Goal: Task Accomplishment & Management: Manage account settings

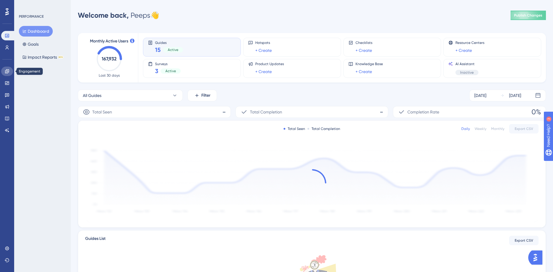
click at [6, 72] on icon at bounding box center [7, 71] width 5 height 5
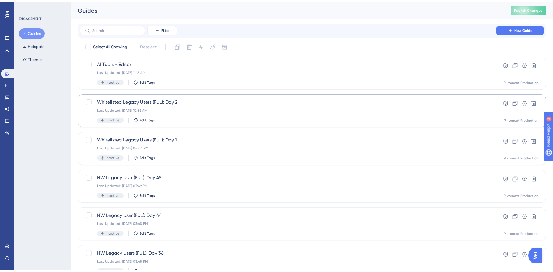
scroll to position [26, 0]
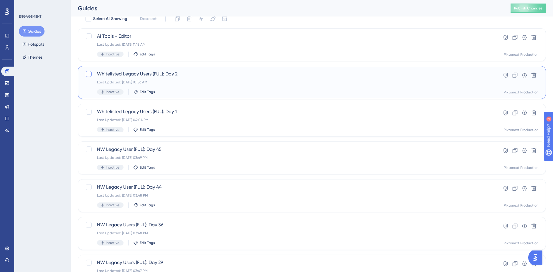
click at [88, 75] on div at bounding box center [89, 74] width 6 height 6
checkbox input "true"
click at [85, 111] on div at bounding box center [88, 111] width 7 height 7
checkbox input "true"
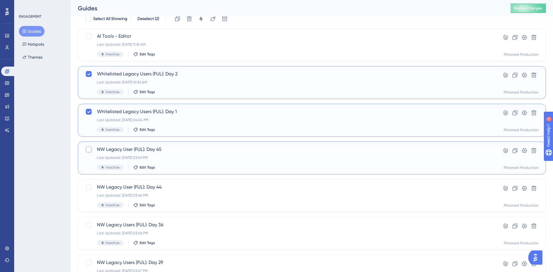
click at [87, 148] on div at bounding box center [89, 149] width 6 height 6
checkbox input "true"
click at [88, 185] on div at bounding box center [89, 187] width 6 height 6
checkbox input "true"
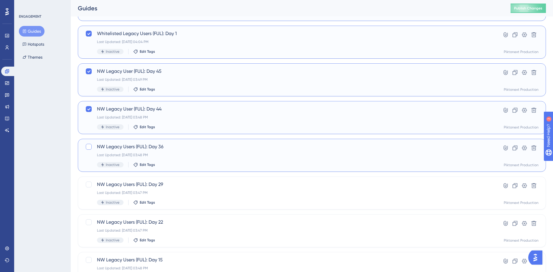
click at [87, 147] on div at bounding box center [89, 147] width 6 height 6
checkbox input "true"
click at [88, 185] on div at bounding box center [89, 184] width 6 height 6
checkbox input "true"
click at [89, 225] on div at bounding box center [88, 222] width 7 height 7
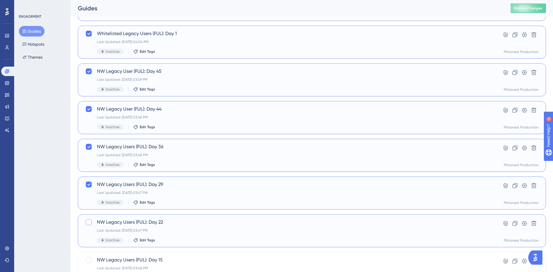
checkbox input "true"
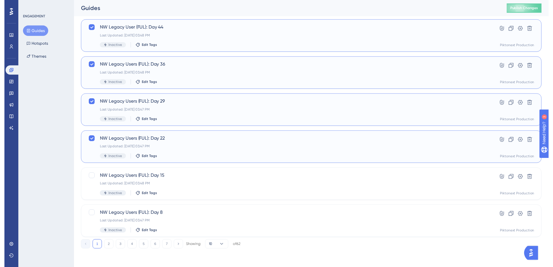
scroll to position [0, 0]
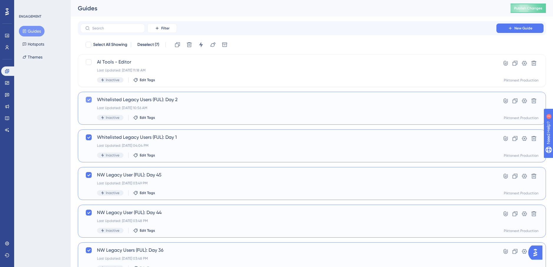
click at [86, 100] on div at bounding box center [89, 100] width 6 height 6
checkbox input "false"
click at [86, 135] on div at bounding box center [89, 138] width 6 height 6
checkbox input "false"
click at [86, 176] on div at bounding box center [89, 175] width 6 height 6
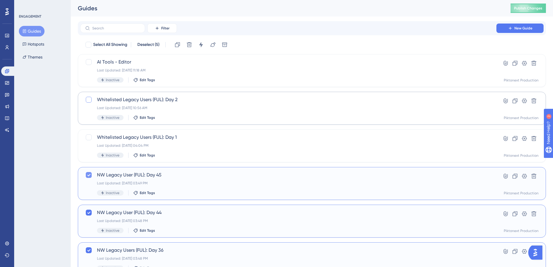
checkbox input "false"
click at [87, 215] on icon at bounding box center [89, 213] width 4 height 5
checkbox input "false"
click at [87, 251] on icon at bounding box center [89, 250] width 4 height 5
checkbox input "false"
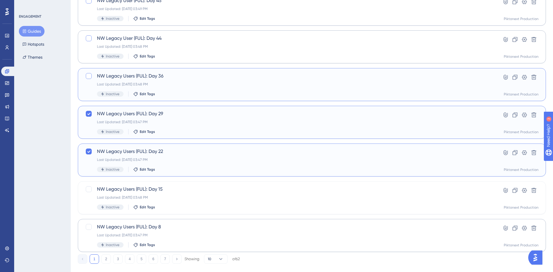
scroll to position [185, 0]
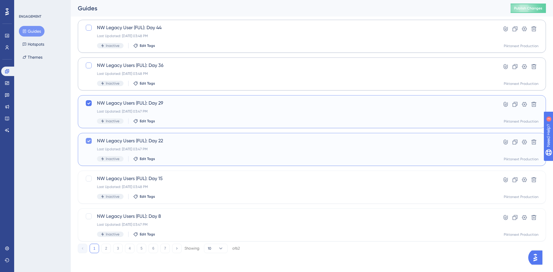
click at [89, 140] on icon at bounding box center [89, 140] width 4 height 5
checkbox input "false"
click at [88, 98] on div "NW Legacy Users (FUL): Day 29 Last Updated: [DATE] 03:47 PM Inactive Edit Tags …" at bounding box center [312, 111] width 468 height 33
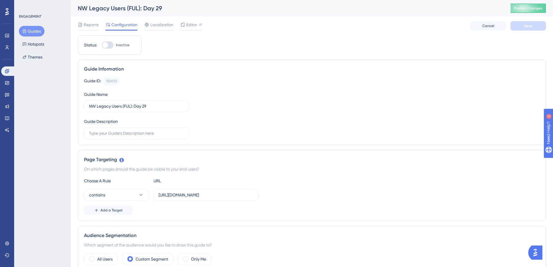
click at [31, 28] on button "Guides" at bounding box center [32, 31] width 26 height 11
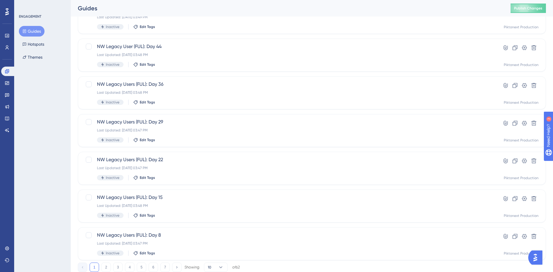
scroll to position [185, 0]
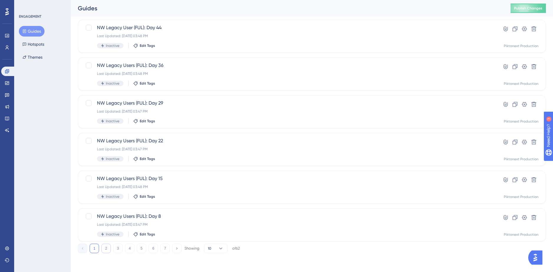
click at [106, 245] on button "2" at bounding box center [105, 248] width 9 height 9
click at [119, 248] on button "3" at bounding box center [117, 248] width 9 height 9
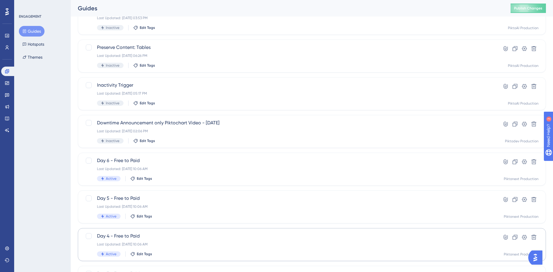
scroll to position [153, 0]
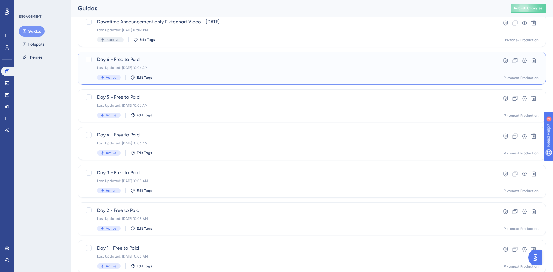
click at [211, 59] on span "Day 6 - Free to Paid" at bounding box center [288, 59] width 382 height 7
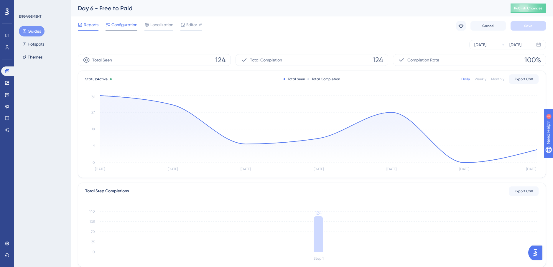
click at [123, 25] on span "Configuration" at bounding box center [124, 24] width 26 height 7
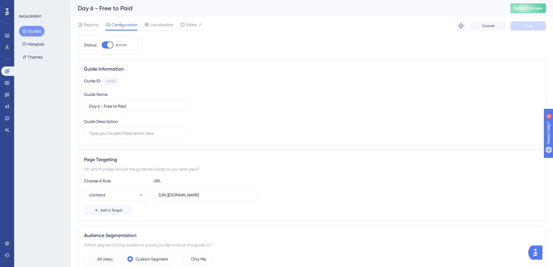
click at [105, 45] on div at bounding box center [108, 45] width 12 height 7
click at [102, 45] on input "Active" at bounding box center [101, 45] width 0 height 0
checkbox input "false"
click at [518, 24] on button "Save" at bounding box center [527, 25] width 35 height 9
click at [33, 32] on button "Guides" at bounding box center [32, 31] width 26 height 11
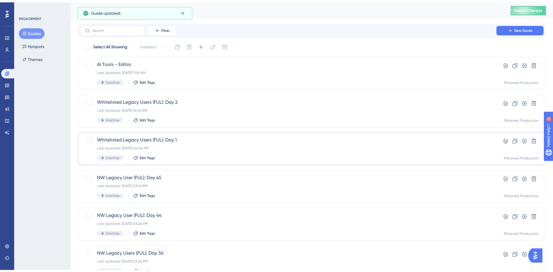
scroll to position [185, 0]
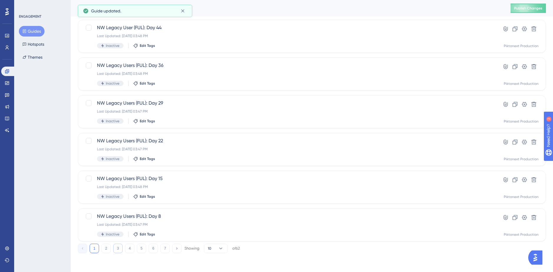
click at [119, 246] on button "3" at bounding box center [117, 248] width 9 height 9
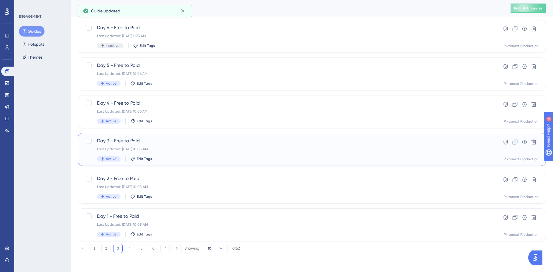
click at [155, 145] on div "Day 3 - Free to Paid Last Updated: [DATE] 10:05 AM Active Edit Tags" at bounding box center [288, 149] width 382 height 24
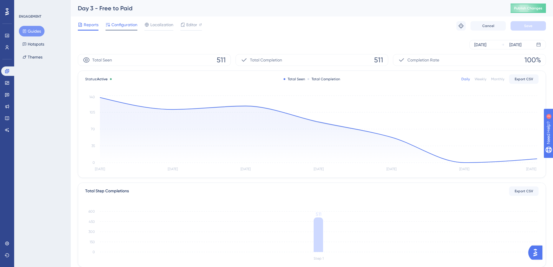
click at [118, 27] on span "Configuration" at bounding box center [124, 24] width 26 height 7
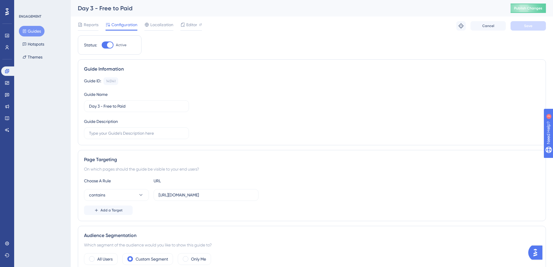
click at [117, 43] on span "Active" at bounding box center [121, 45] width 11 height 5
click at [102, 45] on input "Active" at bounding box center [101, 45] width 0 height 0
checkbox input "false"
click at [523, 26] on button "Save" at bounding box center [527, 25] width 35 height 9
click at [28, 34] on button "Guides" at bounding box center [32, 31] width 26 height 11
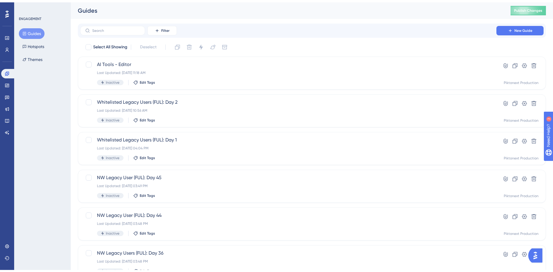
scroll to position [185, 0]
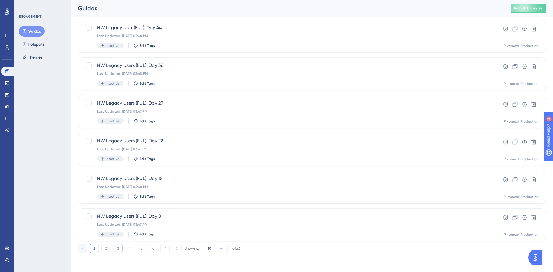
click at [118, 249] on button "3" at bounding box center [117, 248] width 9 height 9
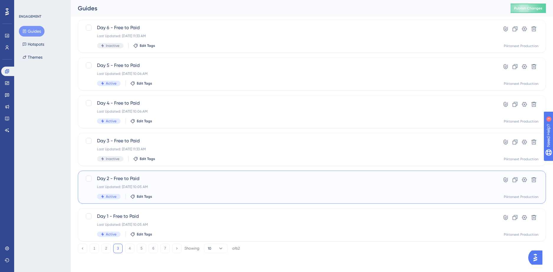
click at [184, 191] on div "Day 2 - Free to Paid Last Updated: [DATE] 10:05 AM Active Edit Tags" at bounding box center [288, 187] width 382 height 24
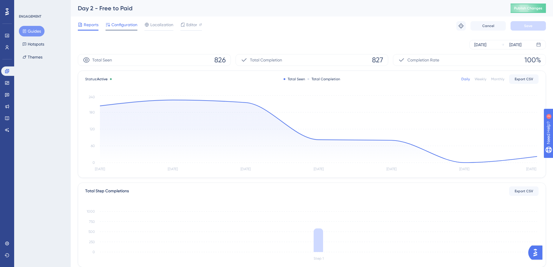
click at [118, 29] on div "Configuration" at bounding box center [121, 25] width 32 height 9
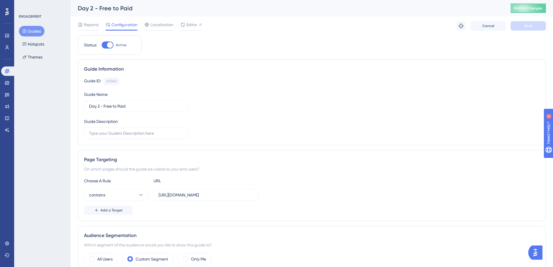
click at [110, 42] on div at bounding box center [110, 45] width 6 height 6
click at [102, 45] on input "Active" at bounding box center [101, 45] width 0 height 0
checkbox input "false"
click at [528, 29] on button "Save" at bounding box center [527, 25] width 35 height 9
click at [43, 33] on button "Guides" at bounding box center [32, 31] width 26 height 11
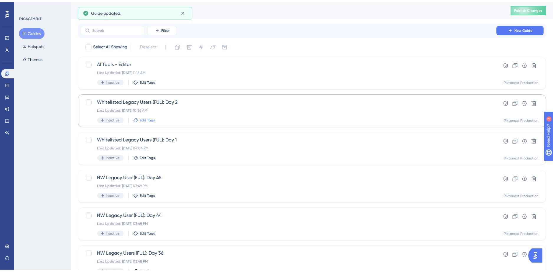
scroll to position [185, 0]
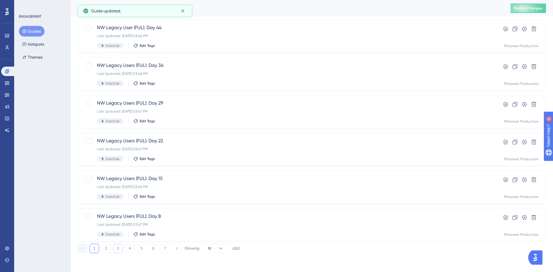
click at [118, 249] on button "3" at bounding box center [117, 248] width 9 height 9
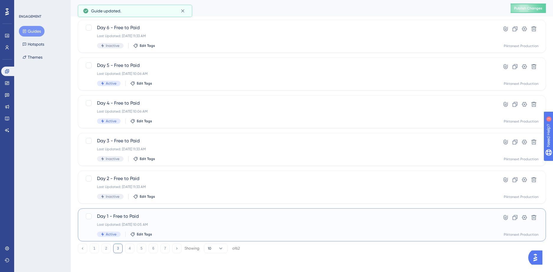
click at [169, 221] on div "Day 1 - Free to Paid Last Updated: [DATE] 10:05 AM Active Edit Tags" at bounding box center [288, 225] width 382 height 24
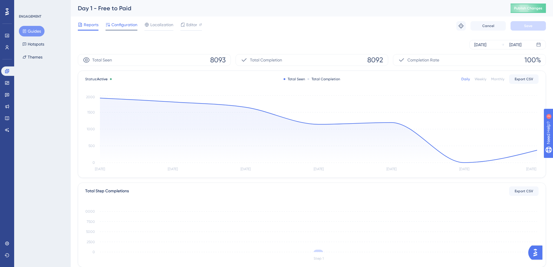
click at [128, 24] on span "Configuration" at bounding box center [124, 24] width 26 height 7
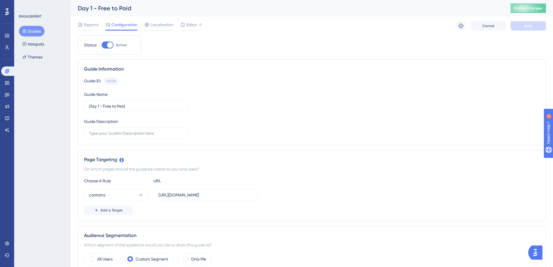
click at [110, 45] on div at bounding box center [110, 45] width 6 height 6
click at [102, 45] on input "Active" at bounding box center [101, 45] width 0 height 0
checkbox input "false"
click at [537, 24] on button "Save" at bounding box center [527, 25] width 35 height 9
click at [36, 30] on button "Guides" at bounding box center [32, 31] width 26 height 11
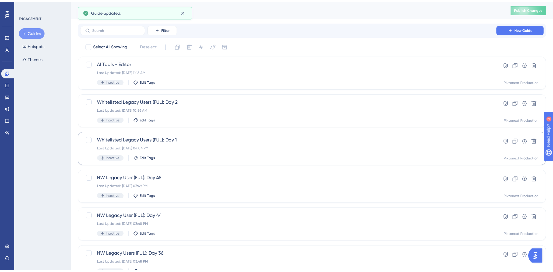
scroll to position [185, 0]
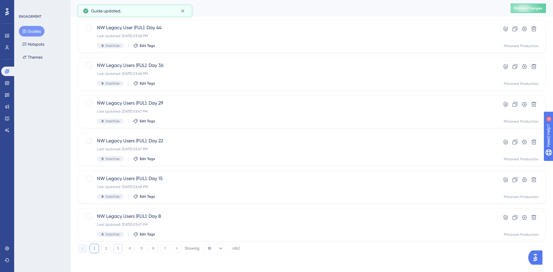
click at [120, 249] on button "3" at bounding box center [117, 248] width 9 height 9
click at [166, 110] on div "Last Updated: [DATE] 10:06 AM" at bounding box center [288, 111] width 382 height 5
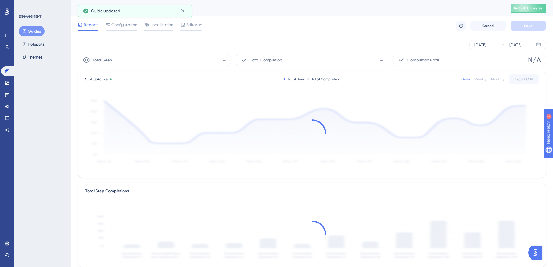
click at [122, 20] on div "Reports Configuration Localization Editor Troubleshoot Cancel Save" at bounding box center [312, 25] width 468 height 19
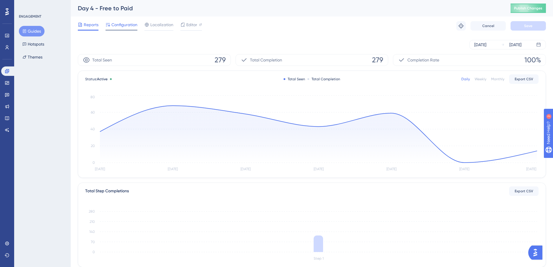
click at [125, 27] on span "Configuration" at bounding box center [124, 24] width 26 height 7
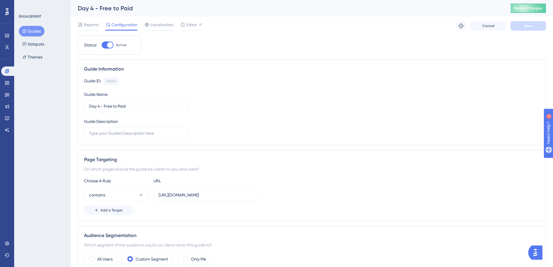
click at [112, 45] on div at bounding box center [110, 45] width 6 height 6
click at [102, 45] on input "Active" at bounding box center [101, 45] width 0 height 0
checkbox input "false"
click at [540, 25] on button "Save" at bounding box center [527, 25] width 35 height 9
click at [35, 27] on button "Guides" at bounding box center [32, 31] width 26 height 11
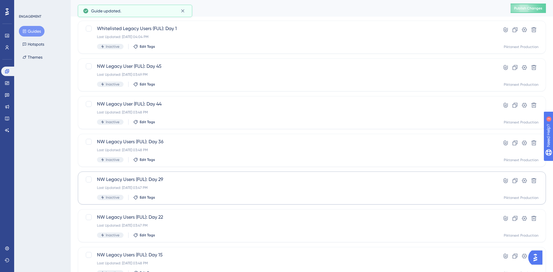
scroll to position [185, 0]
click at [118, 244] on button "3" at bounding box center [117, 248] width 9 height 9
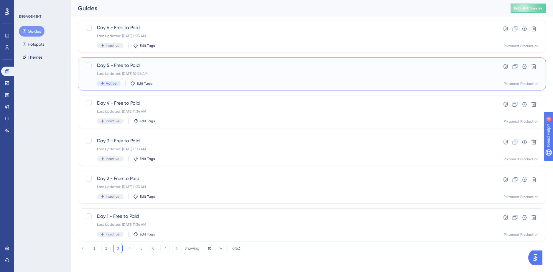
click at [165, 82] on div "Active Edit Tags" at bounding box center [288, 83] width 382 height 5
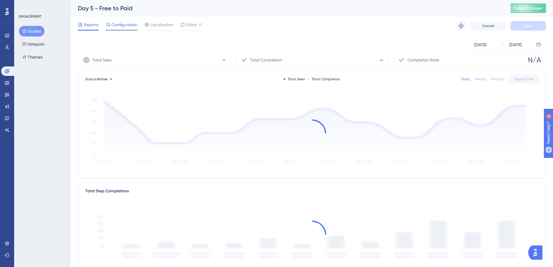
click at [121, 25] on span "Configuration" at bounding box center [124, 24] width 26 height 7
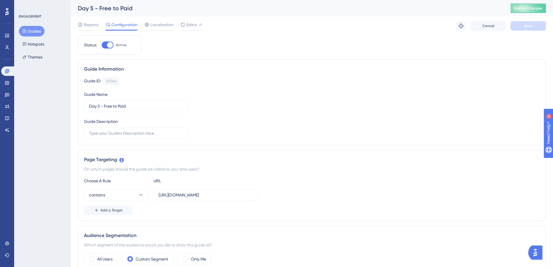
click at [110, 44] on div at bounding box center [110, 45] width 6 height 6
click at [102, 45] on input "Active" at bounding box center [101, 45] width 0 height 0
checkbox input "false"
click at [510, 28] on button "Save" at bounding box center [527, 25] width 35 height 9
click at [31, 31] on button "Guides" at bounding box center [32, 31] width 26 height 11
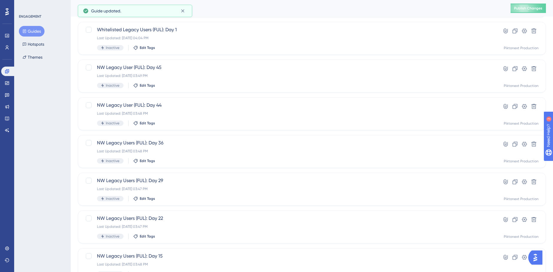
scroll to position [185, 0]
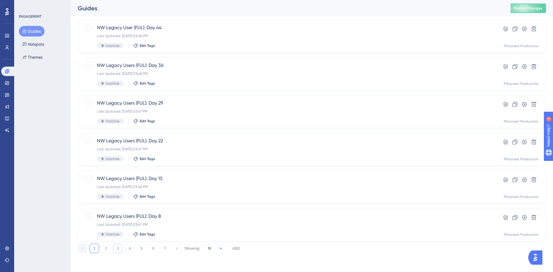
click at [117, 252] on button "3" at bounding box center [117, 248] width 9 height 9
click at [109, 251] on button "2" at bounding box center [105, 248] width 9 height 9
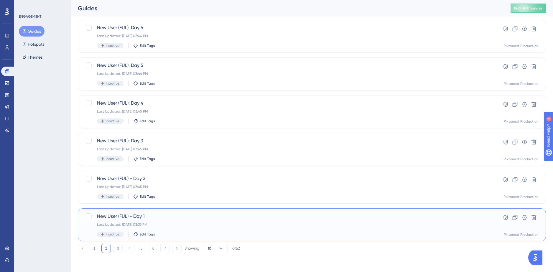
click at [175, 218] on span "New User (FUL) - Day 1" at bounding box center [288, 216] width 382 height 7
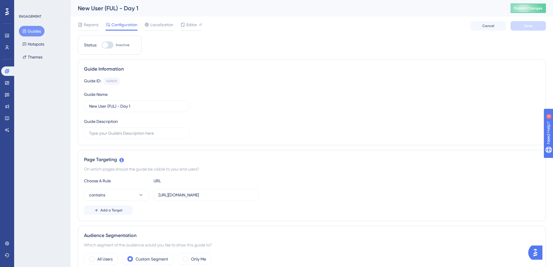
click at [108, 45] on div at bounding box center [105, 45] width 6 height 6
click at [102, 45] on input "Inactive" at bounding box center [101, 45] width 0 height 0
checkbox input "true"
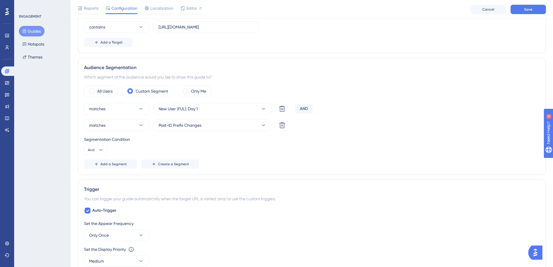
scroll to position [295, 0]
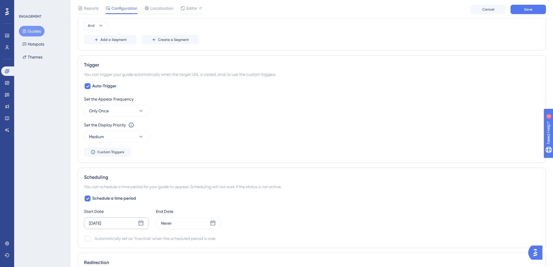
click at [141, 224] on icon at bounding box center [141, 224] width 6 height 6
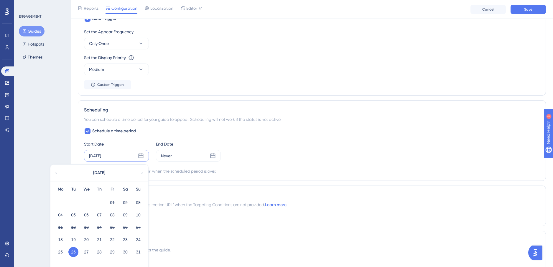
scroll to position [373, 0]
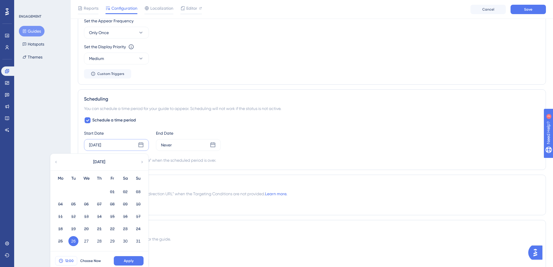
click at [63, 260] on icon at bounding box center [61, 261] width 5 height 5
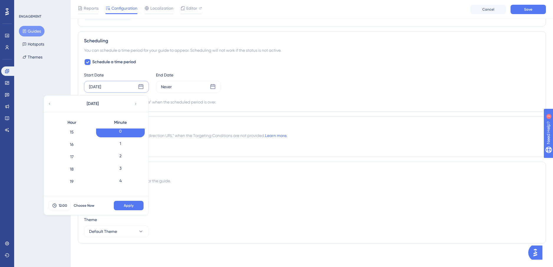
scroll to position [234, 0]
click at [341, 103] on div "Automatically set as “Inactive” when the scheduled period is over." at bounding box center [311, 102] width 455 height 7
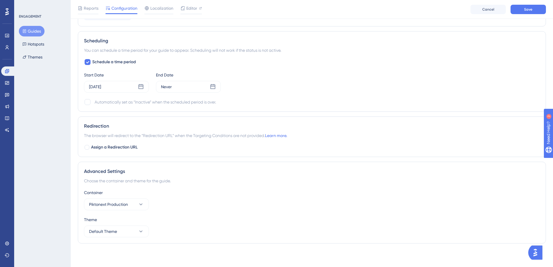
scroll to position [0, 0]
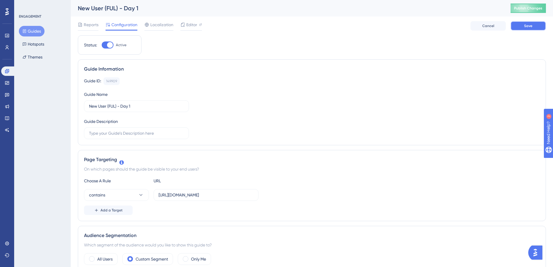
click at [529, 23] on button "Save" at bounding box center [527, 25] width 35 height 9
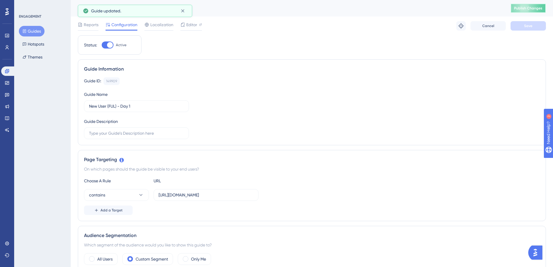
click at [530, 6] on span "Publish Changes" at bounding box center [528, 8] width 28 height 5
click at [29, 31] on button "Guides" at bounding box center [32, 31] width 26 height 11
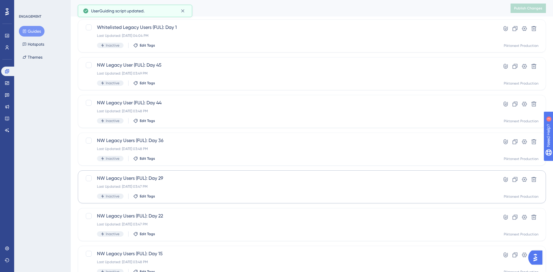
scroll to position [185, 0]
click at [108, 247] on button "2" at bounding box center [105, 248] width 9 height 9
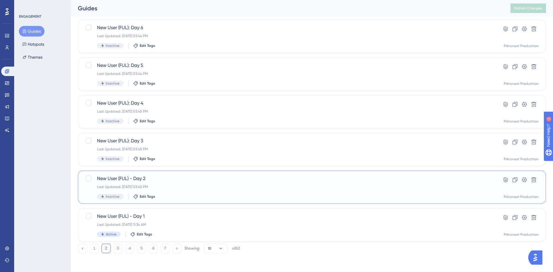
click at [118, 185] on div "Last Updated: [DATE] 03:45 PM" at bounding box center [288, 186] width 382 height 5
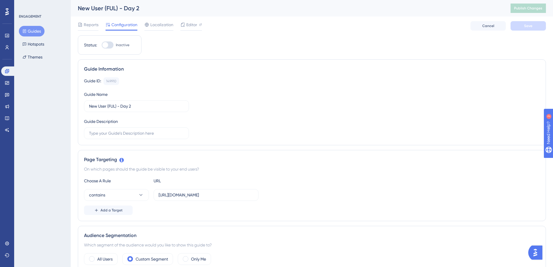
click at [109, 47] on div at bounding box center [108, 45] width 12 height 7
click at [102, 45] on input "Inactive" at bounding box center [101, 45] width 0 height 0
checkbox input "true"
click at [522, 25] on button "Save" at bounding box center [527, 25] width 35 height 9
click at [37, 34] on button "Guides" at bounding box center [32, 31] width 26 height 11
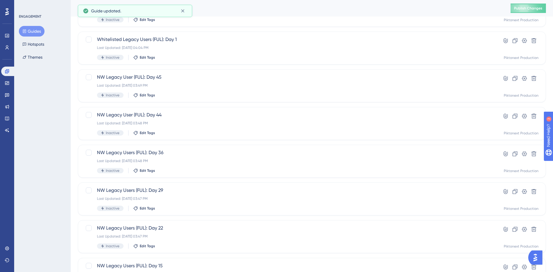
scroll to position [185, 0]
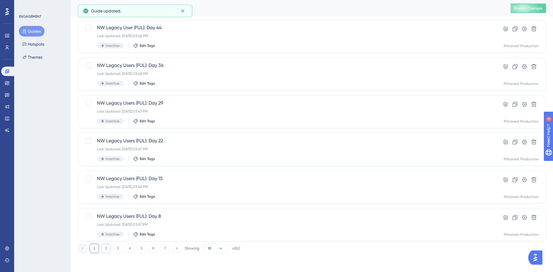
click at [108, 249] on button "2" at bounding box center [105, 248] width 9 height 9
click at [160, 147] on div "Last Updated: [DATE] 03:45 PM" at bounding box center [288, 149] width 382 height 5
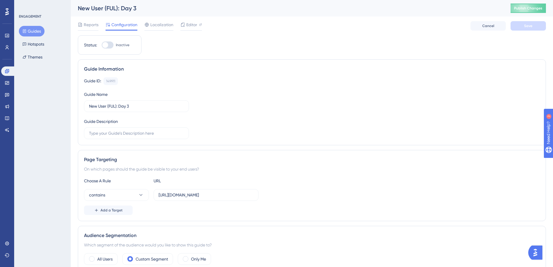
click at [108, 45] on div at bounding box center [105, 45] width 6 height 6
click at [102, 45] on input "Inactive" at bounding box center [101, 45] width 0 height 0
checkbox input "true"
click at [527, 22] on button "Save" at bounding box center [527, 25] width 35 height 9
click at [31, 32] on button "Guides" at bounding box center [32, 31] width 26 height 11
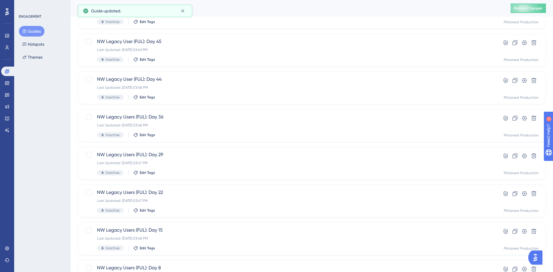
scroll to position [185, 0]
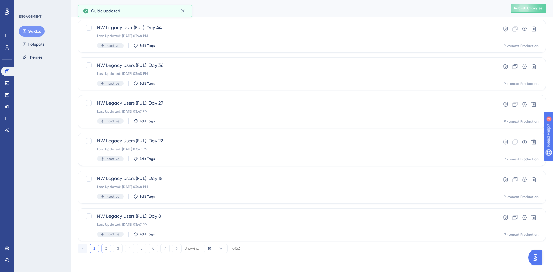
click at [107, 247] on button "2" at bounding box center [105, 248] width 9 height 9
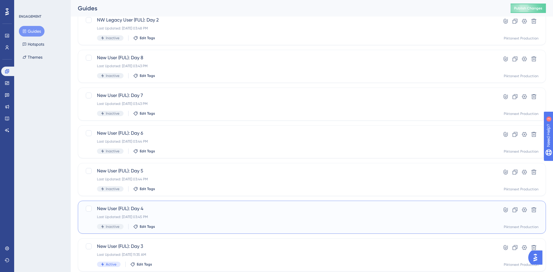
click at [129, 209] on span "New User (FUL): Day 4" at bounding box center [288, 208] width 382 height 7
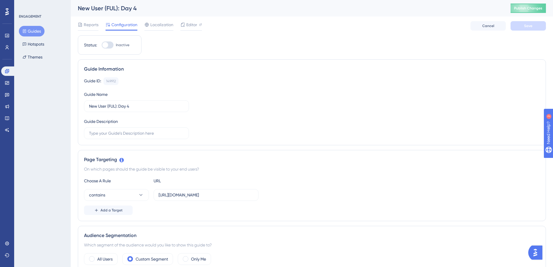
click at [110, 46] on div at bounding box center [108, 45] width 12 height 7
click at [102, 45] on input "Inactive" at bounding box center [101, 45] width 0 height 0
checkbox input "true"
click at [519, 23] on button "Save" at bounding box center [527, 25] width 35 height 9
click at [34, 31] on button "Guides" at bounding box center [32, 31] width 26 height 11
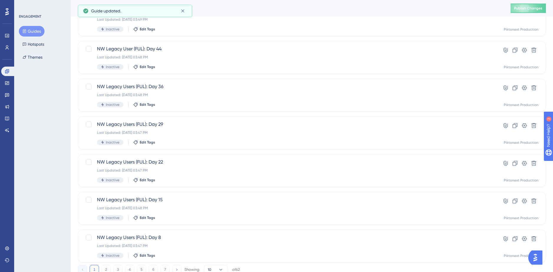
scroll to position [185, 0]
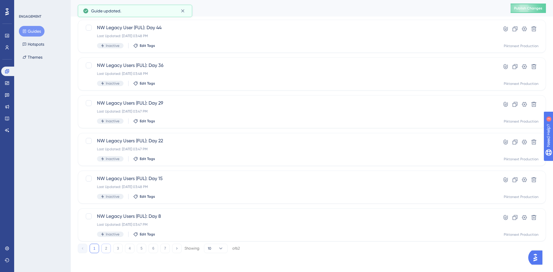
click at [110, 250] on button "2" at bounding box center [105, 248] width 9 height 9
click at [136, 77] on div "New User (FUL): Day 5 Last Updated: [DATE] 03:44 PM Inactive Edit Tags" at bounding box center [288, 74] width 382 height 24
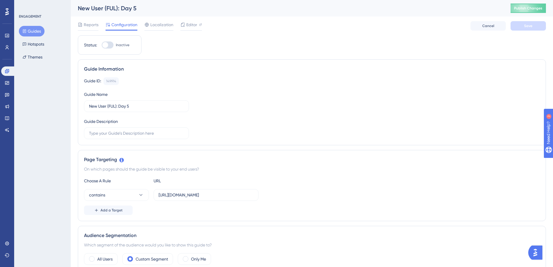
click at [108, 47] on div at bounding box center [108, 45] width 12 height 7
click at [102, 45] on input "Inactive" at bounding box center [101, 45] width 0 height 0
checkbox input "true"
click at [535, 23] on button "Save" at bounding box center [527, 25] width 35 height 9
click at [28, 33] on button "Guides" at bounding box center [32, 31] width 26 height 11
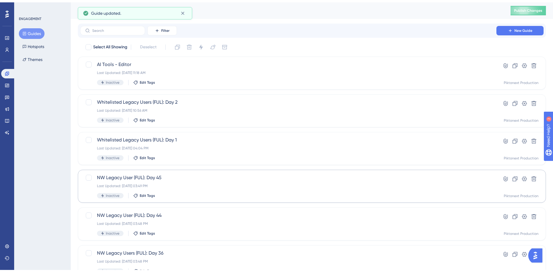
scroll to position [185, 0]
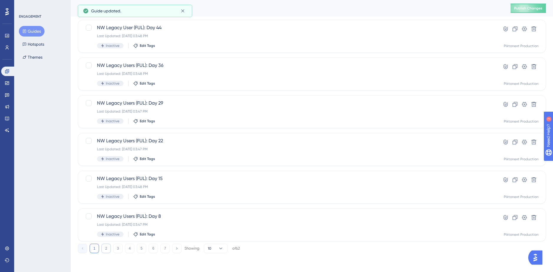
click at [103, 247] on button "2" at bounding box center [105, 248] width 9 height 9
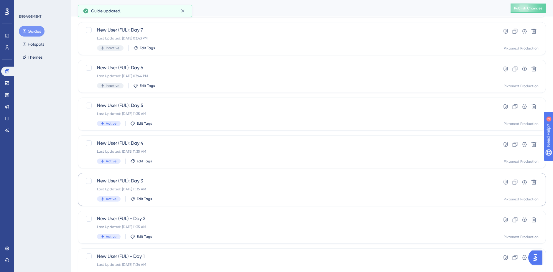
scroll to position [80, 0]
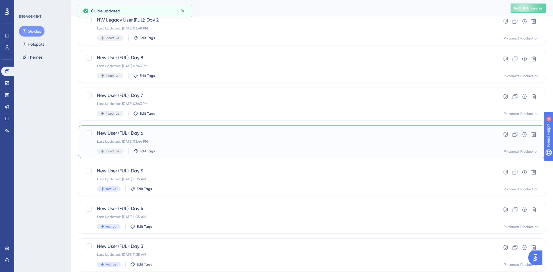
click at [159, 140] on div "Last Updated: [DATE] 03:44 PM" at bounding box center [288, 141] width 382 height 5
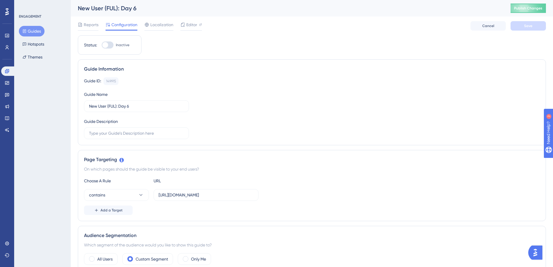
click at [108, 44] on div at bounding box center [105, 45] width 6 height 6
click at [102, 45] on input "Inactive" at bounding box center [101, 45] width 0 height 0
checkbox input "true"
click at [531, 29] on button "Save" at bounding box center [527, 25] width 35 height 9
click at [32, 33] on button "Guides" at bounding box center [32, 31] width 26 height 11
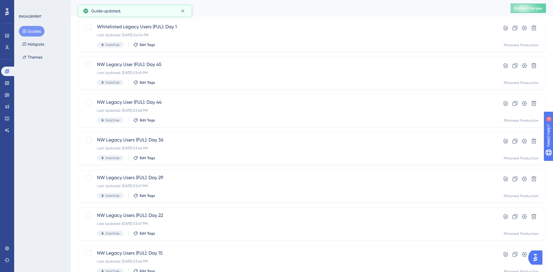
scroll to position [185, 0]
click at [103, 247] on button "2" at bounding box center [105, 248] width 9 height 9
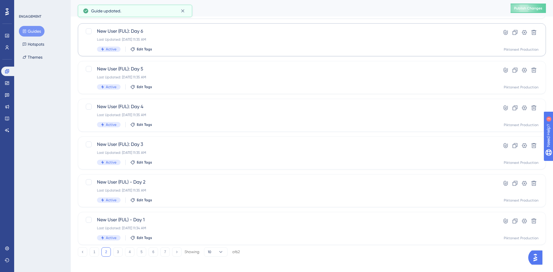
scroll to position [105, 0]
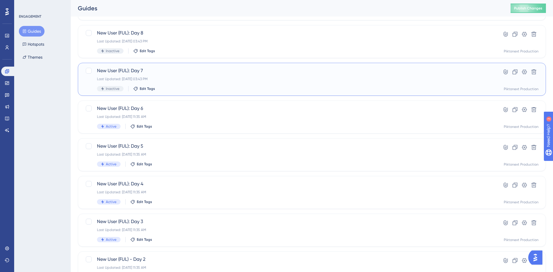
click at [186, 86] on div "Inactive Edit Tags" at bounding box center [288, 88] width 382 height 5
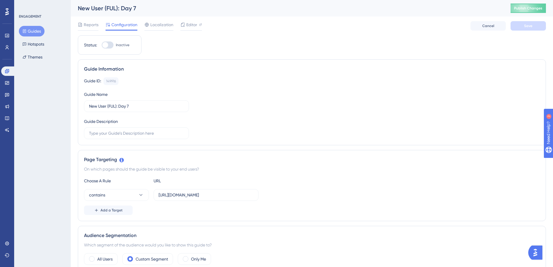
click at [110, 47] on div at bounding box center [108, 45] width 12 height 7
click at [102, 45] on input "Inactive" at bounding box center [101, 45] width 0 height 0
checkbox input "true"
click at [523, 28] on button "Save" at bounding box center [527, 25] width 35 height 9
click at [38, 32] on button "Guides" at bounding box center [32, 31] width 26 height 11
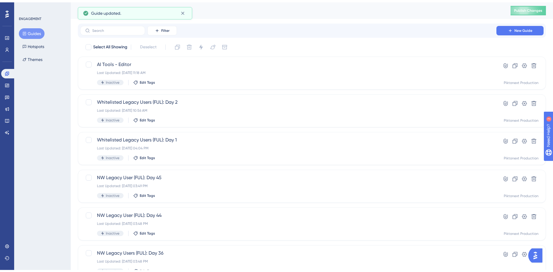
scroll to position [185, 0]
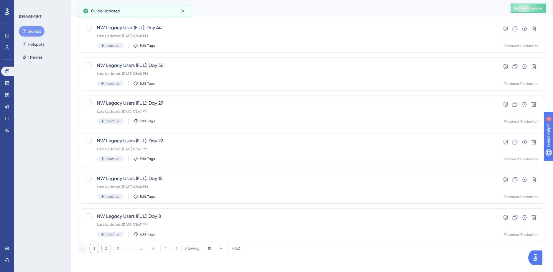
click at [110, 247] on button "2" at bounding box center [105, 248] width 9 height 9
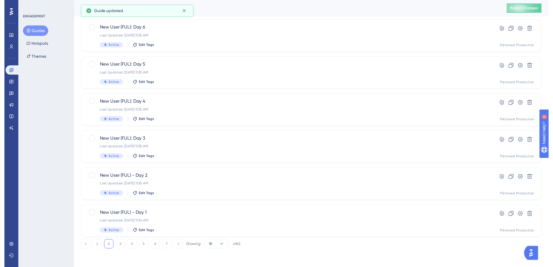
scroll to position [0, 0]
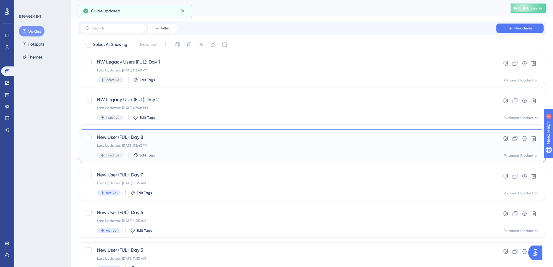
click at [182, 131] on div "New User (FUL): Day 8 Last Updated: [DATE] 03:43 PM Inactive Edit Tags Hyperlin…" at bounding box center [312, 146] width 468 height 33
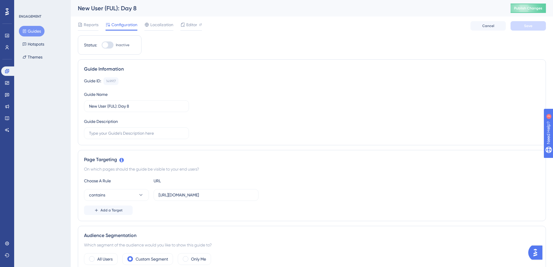
click at [105, 45] on div at bounding box center [105, 45] width 6 height 6
click at [102, 45] on input "Inactive" at bounding box center [101, 45] width 0 height 0
checkbox input "true"
click at [541, 27] on button "Save" at bounding box center [527, 25] width 35 height 9
click at [21, 28] on button "Guides" at bounding box center [32, 31] width 26 height 11
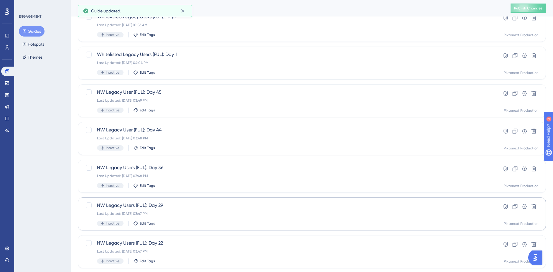
scroll to position [185, 0]
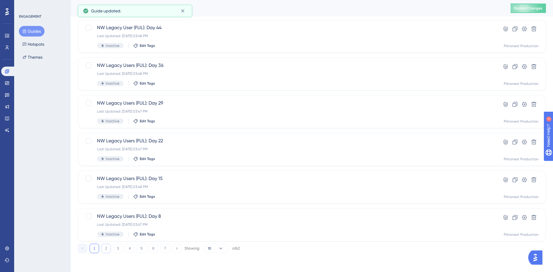
click at [106, 250] on button "2" at bounding box center [105, 248] width 9 height 9
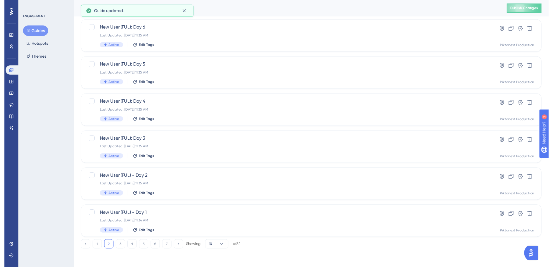
scroll to position [0, 0]
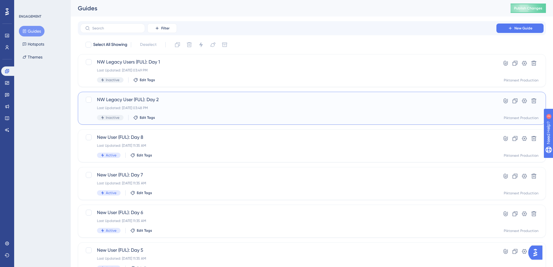
click at [172, 103] on span "NW Legacy User (FUL): Day 2" at bounding box center [288, 99] width 382 height 7
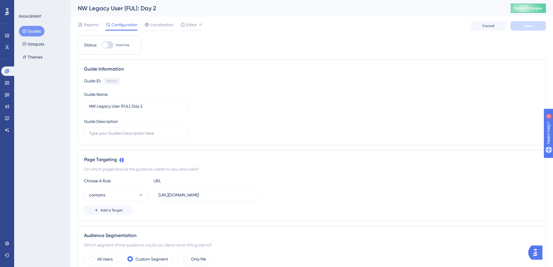
click at [108, 44] on div at bounding box center [108, 45] width 12 height 7
click at [102, 45] on input "Inactive" at bounding box center [101, 45] width 0 height 0
checkbox input "true"
click at [520, 26] on button "Save" at bounding box center [527, 25] width 35 height 9
click at [40, 34] on button "Guides" at bounding box center [32, 31] width 26 height 11
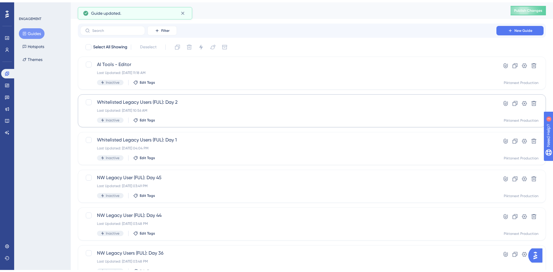
scroll to position [185, 0]
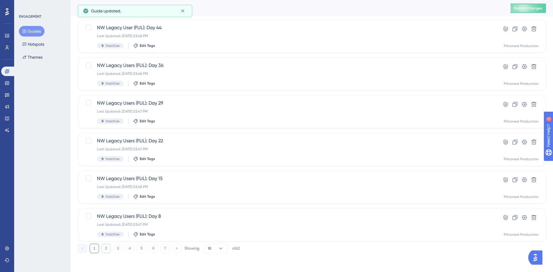
click at [103, 248] on button "2" at bounding box center [105, 248] width 9 height 9
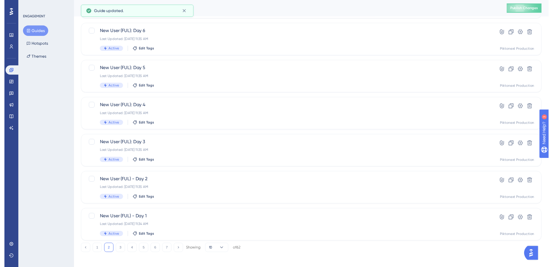
scroll to position [0, 0]
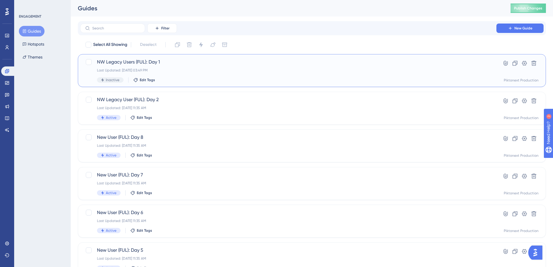
click at [179, 75] on div "NW Legacy Users (FUL): Day 1 Last Updated: [DATE] 03:49 PM Inactive Edit Tags" at bounding box center [288, 71] width 382 height 24
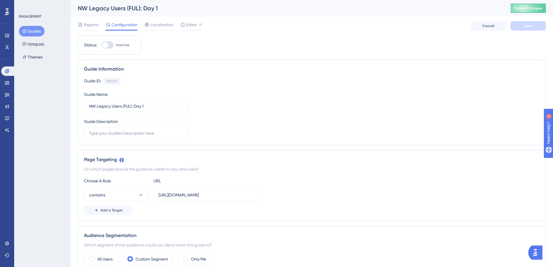
click at [106, 50] on div "Status: Inactive" at bounding box center [110, 44] width 64 height 19
click at [108, 47] on div at bounding box center [108, 45] width 12 height 7
click at [102, 45] on input "Inactive" at bounding box center [101, 45] width 0 height 0
checkbox input "true"
click at [523, 23] on button "Save" at bounding box center [527, 25] width 35 height 9
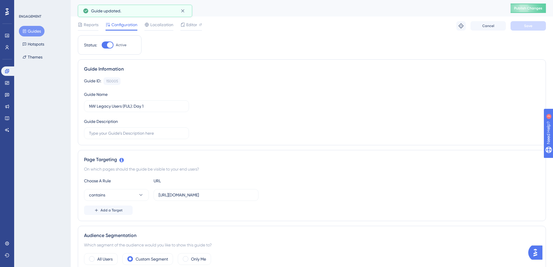
click at [33, 33] on button "Guides" at bounding box center [32, 31] width 26 height 11
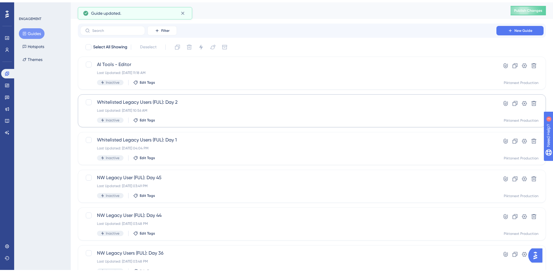
scroll to position [185, 0]
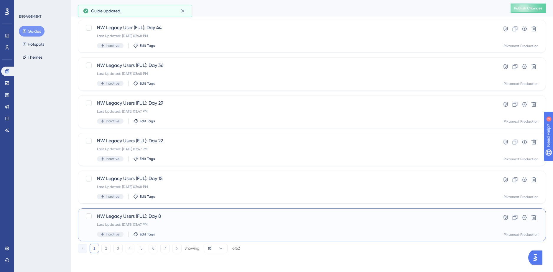
click at [126, 214] on span "NW Legacy Users (FUL): Day 8" at bounding box center [288, 216] width 382 height 7
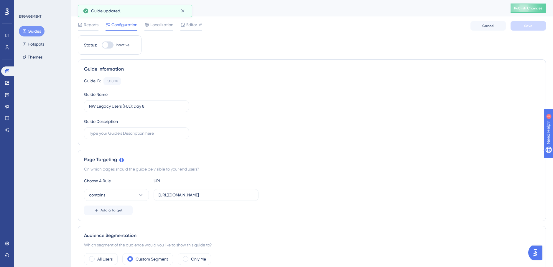
click at [112, 48] on div at bounding box center [108, 45] width 12 height 7
click at [102, 45] on input "Inactive" at bounding box center [101, 45] width 0 height 0
checkbox input "true"
click at [535, 25] on button "Save" at bounding box center [527, 25] width 35 height 9
click at [30, 30] on button "Guides" at bounding box center [32, 31] width 26 height 11
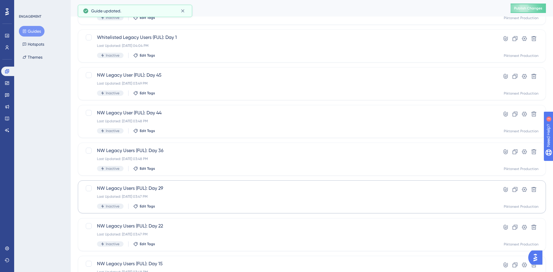
scroll to position [176, 0]
click at [152, 194] on div "NW Legacy Users (FUL): Day 15 Last Updated: [DATE] 03:48 PM Inactive Edit Tags" at bounding box center [288, 197] width 382 height 24
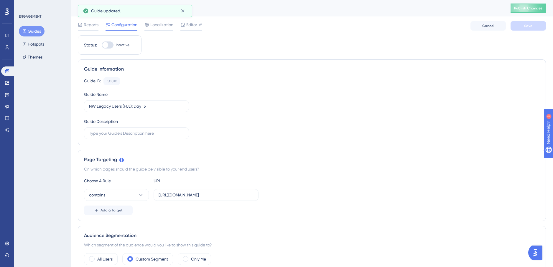
click at [110, 44] on div at bounding box center [108, 45] width 12 height 7
click at [102, 45] on input "Inactive" at bounding box center [101, 45] width 0 height 0
checkbox input "true"
click at [523, 30] on button "Save" at bounding box center [527, 25] width 35 height 9
click at [36, 31] on button "Guides" at bounding box center [32, 31] width 26 height 11
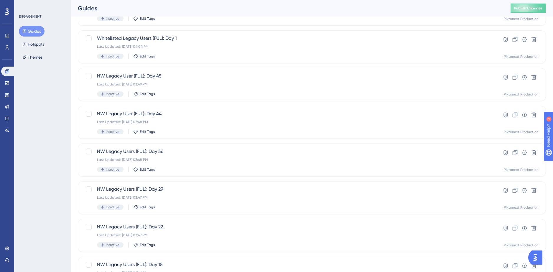
scroll to position [176, 0]
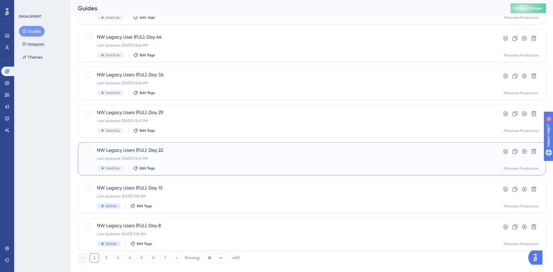
click at [121, 154] on div "NW Legacy Users (FUL): Day 22 Last Updated: [DATE] 03:47 PM Inactive Edit Tags" at bounding box center [288, 159] width 382 height 24
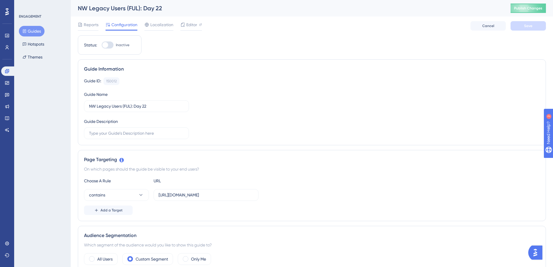
click at [112, 47] on div at bounding box center [108, 45] width 12 height 7
click at [102, 45] on input "Inactive" at bounding box center [101, 45] width 0 height 0
checkbox input "true"
click at [533, 28] on button "Save" at bounding box center [527, 25] width 35 height 9
click at [42, 33] on button "Guides" at bounding box center [32, 31] width 26 height 11
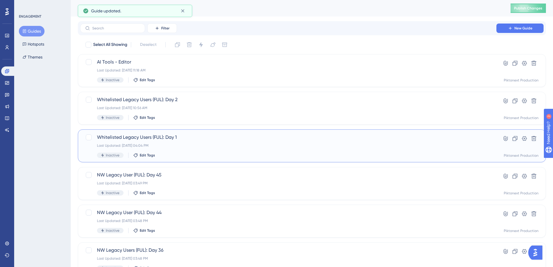
click at [146, 135] on span "Whitelisted Legacy Users (FUL): Day 1" at bounding box center [288, 137] width 382 height 7
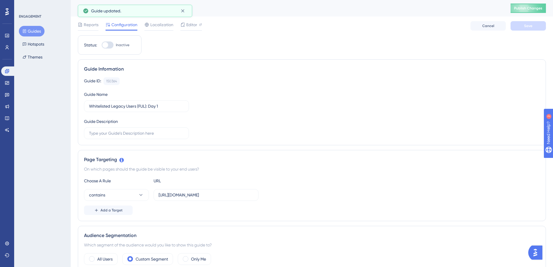
click at [110, 43] on div at bounding box center [108, 45] width 12 height 7
click at [102, 45] on input "Inactive" at bounding box center [101, 45] width 0 height 0
checkbox input "true"
click at [529, 26] on span "Save" at bounding box center [528, 26] width 8 height 5
click at [35, 26] on button "Guides" at bounding box center [32, 31] width 26 height 11
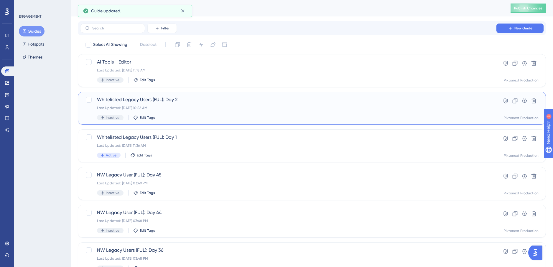
click at [159, 100] on span "Whitelisted Legacy Users (FUL): Day 2" at bounding box center [288, 99] width 382 height 7
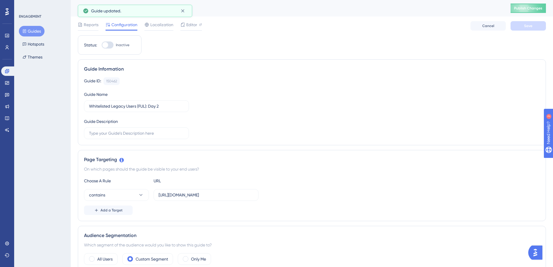
click at [103, 47] on div at bounding box center [105, 45] width 6 height 6
click at [102, 45] on input "Inactive" at bounding box center [101, 45] width 0 height 0
checkbox input "true"
click at [528, 29] on button "Save" at bounding box center [527, 25] width 35 height 9
click at [37, 31] on button "Guides" at bounding box center [32, 31] width 26 height 11
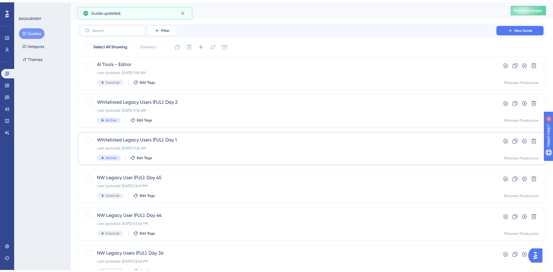
scroll to position [77, 0]
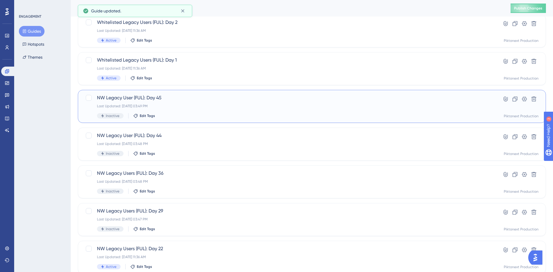
click at [173, 117] on div "Inactive Edit Tags" at bounding box center [288, 115] width 382 height 5
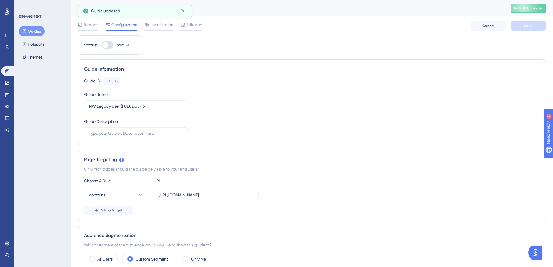
click at [108, 47] on div at bounding box center [108, 45] width 12 height 7
click at [102, 45] on input "Inactive" at bounding box center [101, 45] width 0 height 0
checkbox input "true"
click at [522, 26] on button "Save" at bounding box center [527, 25] width 35 height 9
click at [38, 34] on button "Guides" at bounding box center [32, 31] width 26 height 11
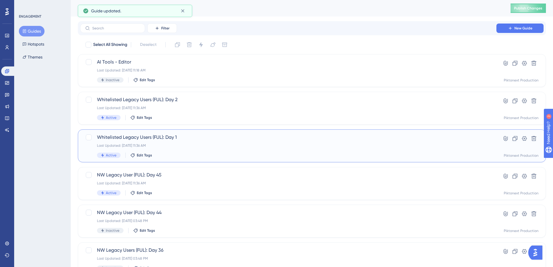
click at [201, 145] on div "Last Updated: [DATE] 11:36 AM" at bounding box center [288, 145] width 382 height 5
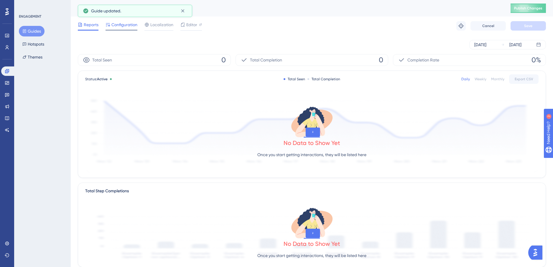
click at [113, 27] on span "Configuration" at bounding box center [124, 24] width 26 height 7
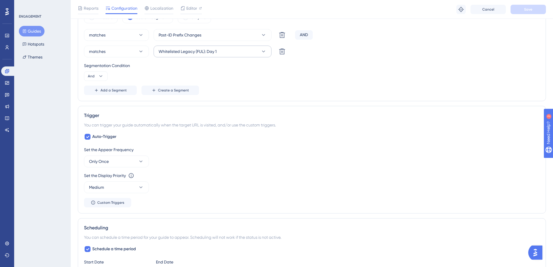
scroll to position [379, 0]
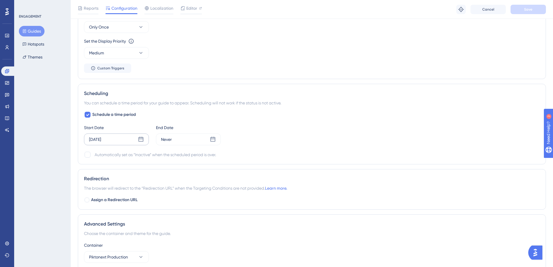
click at [115, 141] on div "[DATE]" at bounding box center [116, 140] width 65 height 12
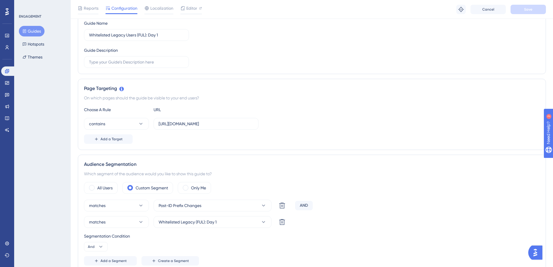
scroll to position [0, 0]
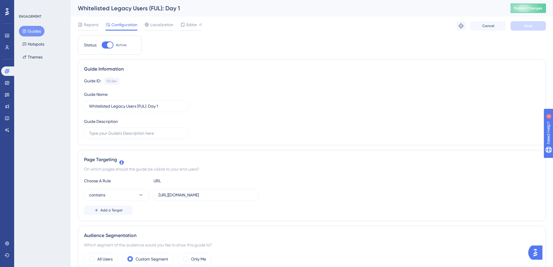
click at [45, 32] on div "Guides Hotspots Themes" at bounding box center [43, 44] width 48 height 37
click at [34, 31] on button "Guides" at bounding box center [32, 31] width 26 height 11
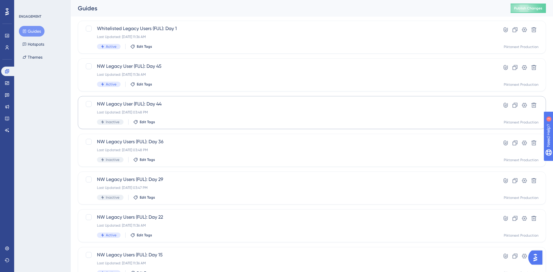
scroll to position [113, 0]
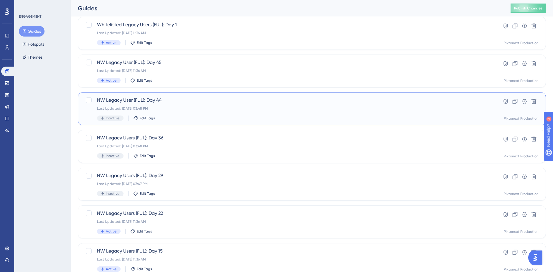
click at [189, 120] on div "Inactive Edit Tags" at bounding box center [288, 117] width 382 height 5
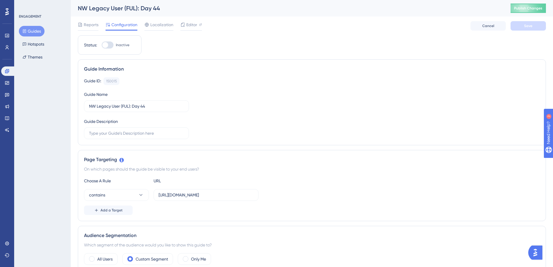
click at [106, 42] on div at bounding box center [105, 45] width 6 height 6
click at [102, 45] on input "Inactive" at bounding box center [101, 45] width 0 height 0
checkbox input "true"
click at [522, 24] on button "Save" at bounding box center [527, 25] width 35 height 9
click at [43, 34] on button "Guides" at bounding box center [32, 31] width 26 height 11
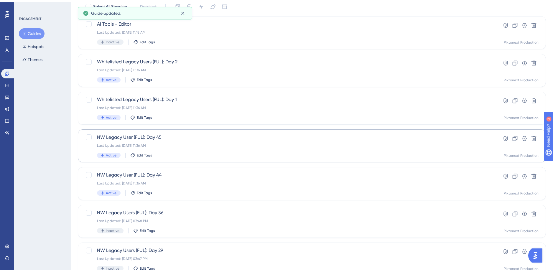
scroll to position [106, 0]
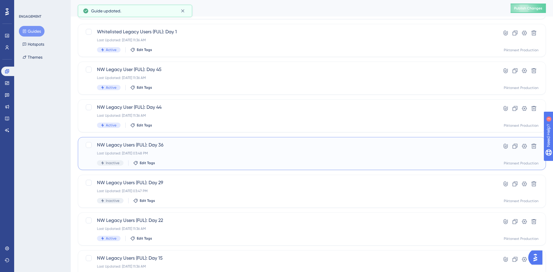
click at [173, 157] on div "NW Legacy Users (FUL): Day 36 Last Updated: [DATE] 03:48 PM Inactive Edit Tags" at bounding box center [288, 153] width 382 height 24
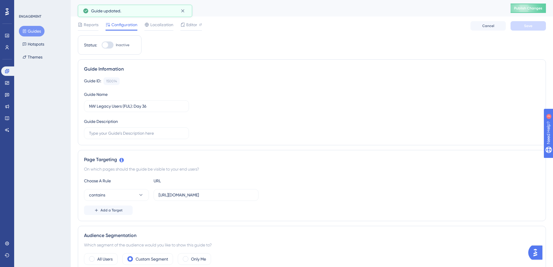
click at [104, 47] on div at bounding box center [105, 45] width 6 height 6
click at [102, 45] on input "Inactive" at bounding box center [101, 45] width 0 height 0
checkbox input "true"
click at [533, 28] on button "Save" at bounding box center [527, 25] width 35 height 9
click at [39, 31] on button "Guides" at bounding box center [32, 31] width 26 height 11
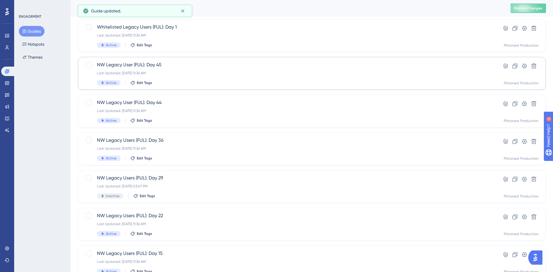
scroll to position [179, 0]
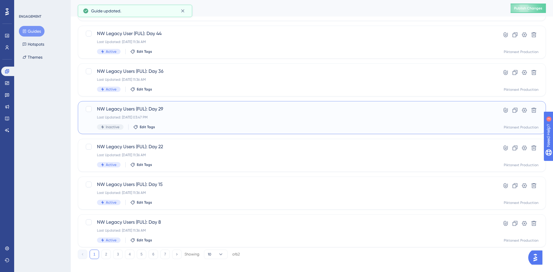
click at [214, 125] on div "Inactive Edit Tags" at bounding box center [288, 126] width 382 height 5
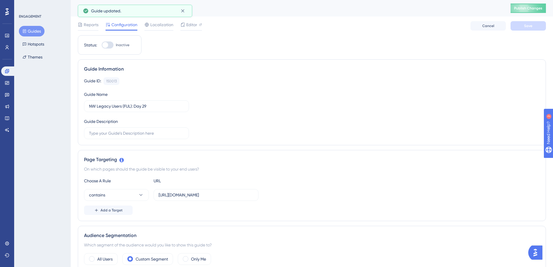
click at [110, 48] on div at bounding box center [108, 45] width 12 height 7
click at [102, 45] on input "Inactive" at bounding box center [101, 45] width 0 height 0
checkbox input "true"
click at [525, 26] on span "Save" at bounding box center [528, 26] width 8 height 5
click at [36, 30] on button "Guides" at bounding box center [32, 31] width 26 height 11
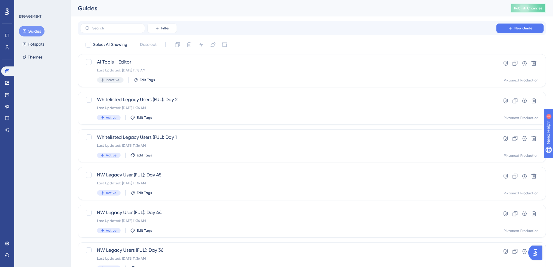
click at [537, 6] on span "Publish Changes" at bounding box center [528, 8] width 28 height 5
